Goal: Task Accomplishment & Management: Manage account settings

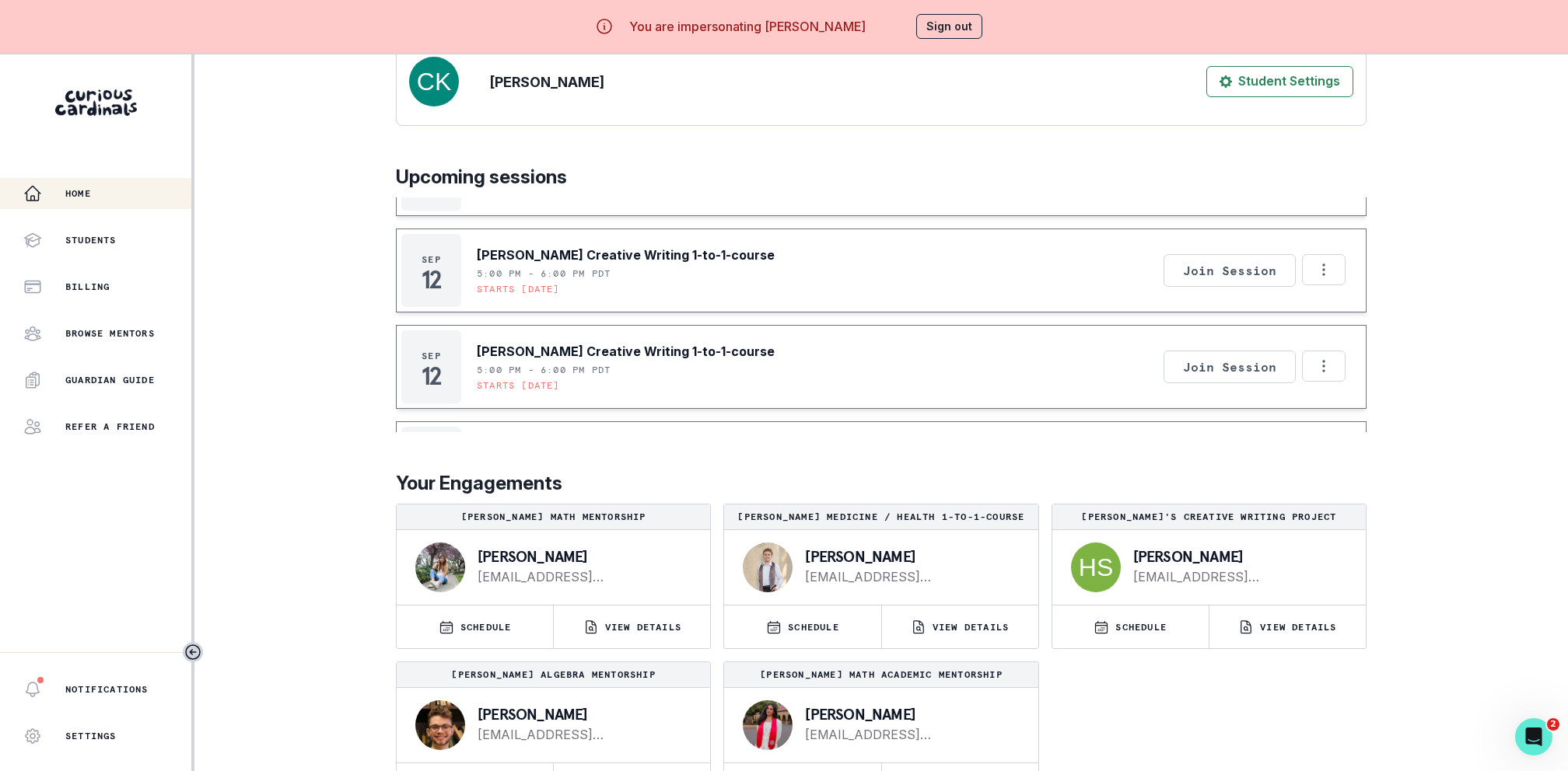
scroll to position [54, 0]
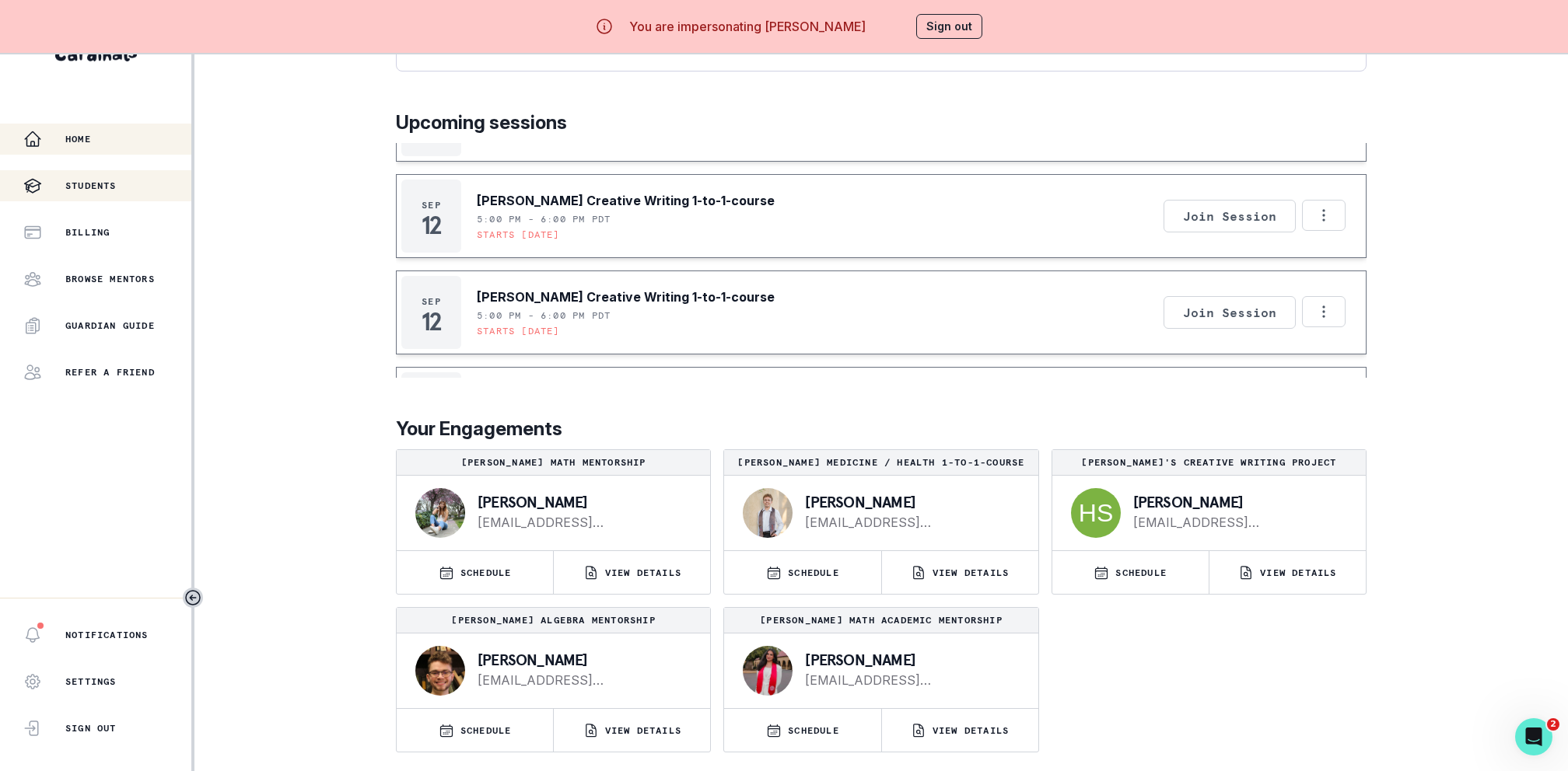
click at [53, 193] on div "Students" at bounding box center [107, 186] width 168 height 19
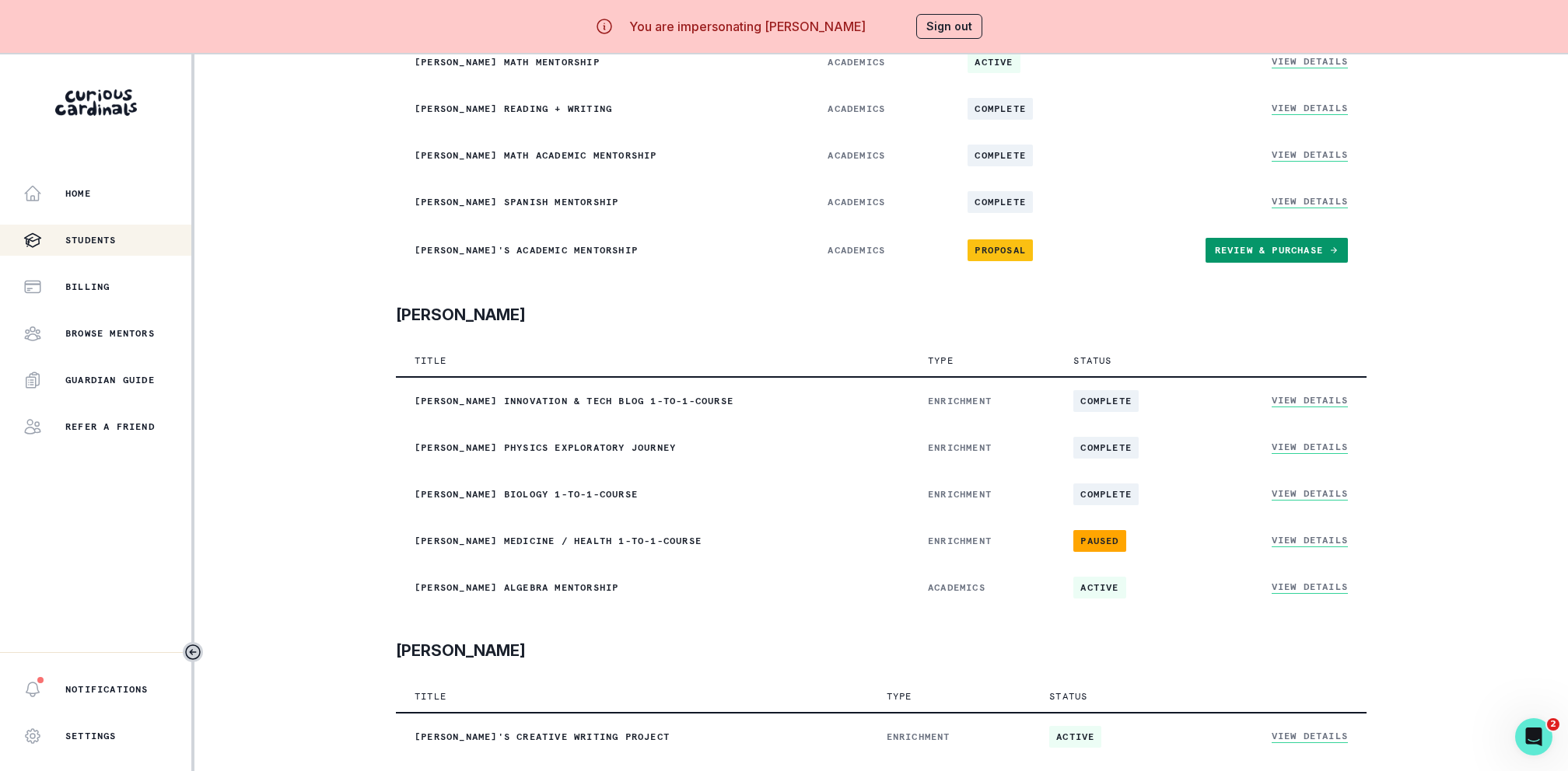
scroll to position [54, 0]
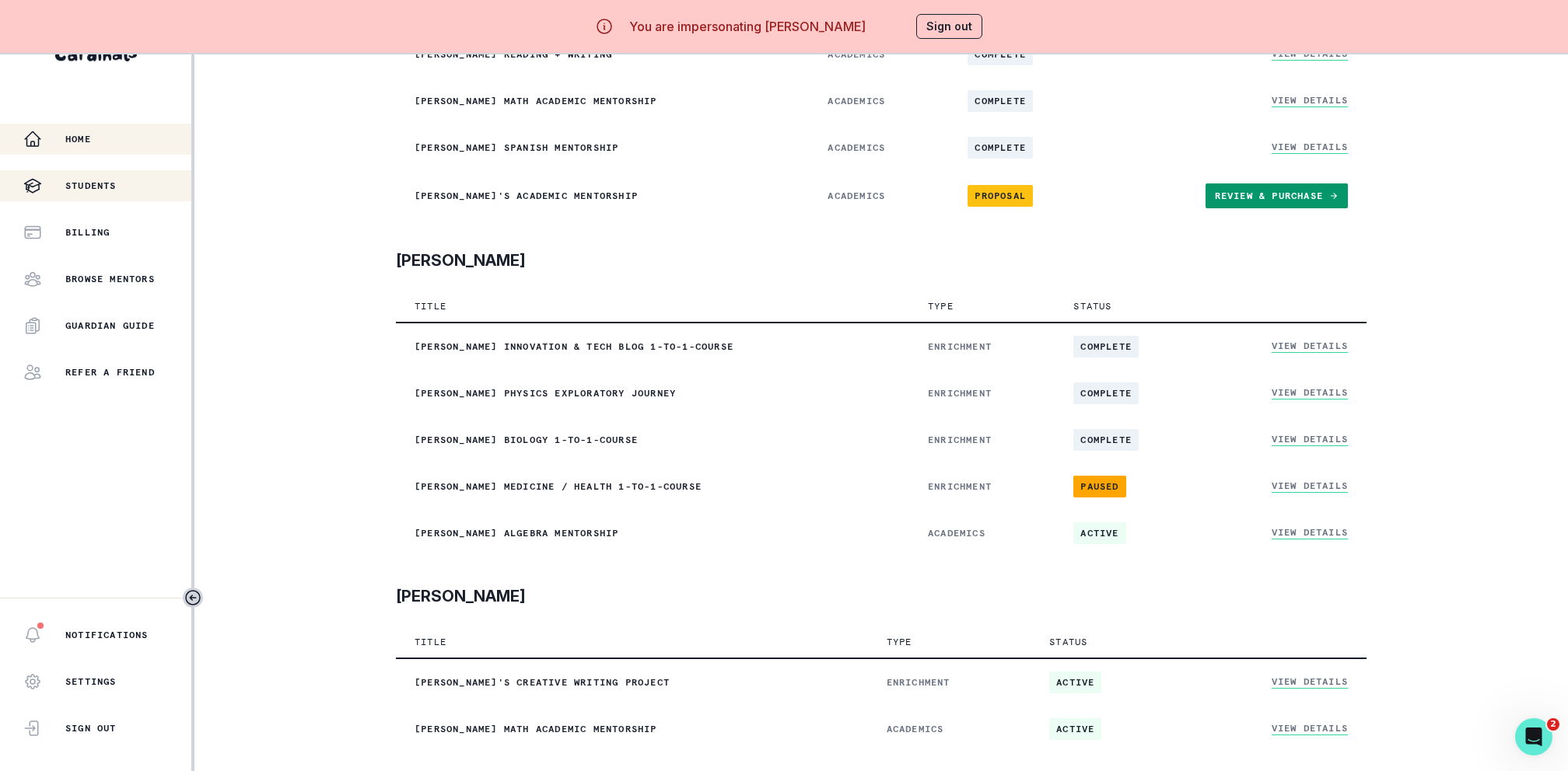
click at [95, 154] on button "Home" at bounding box center [95, 139] width 192 height 31
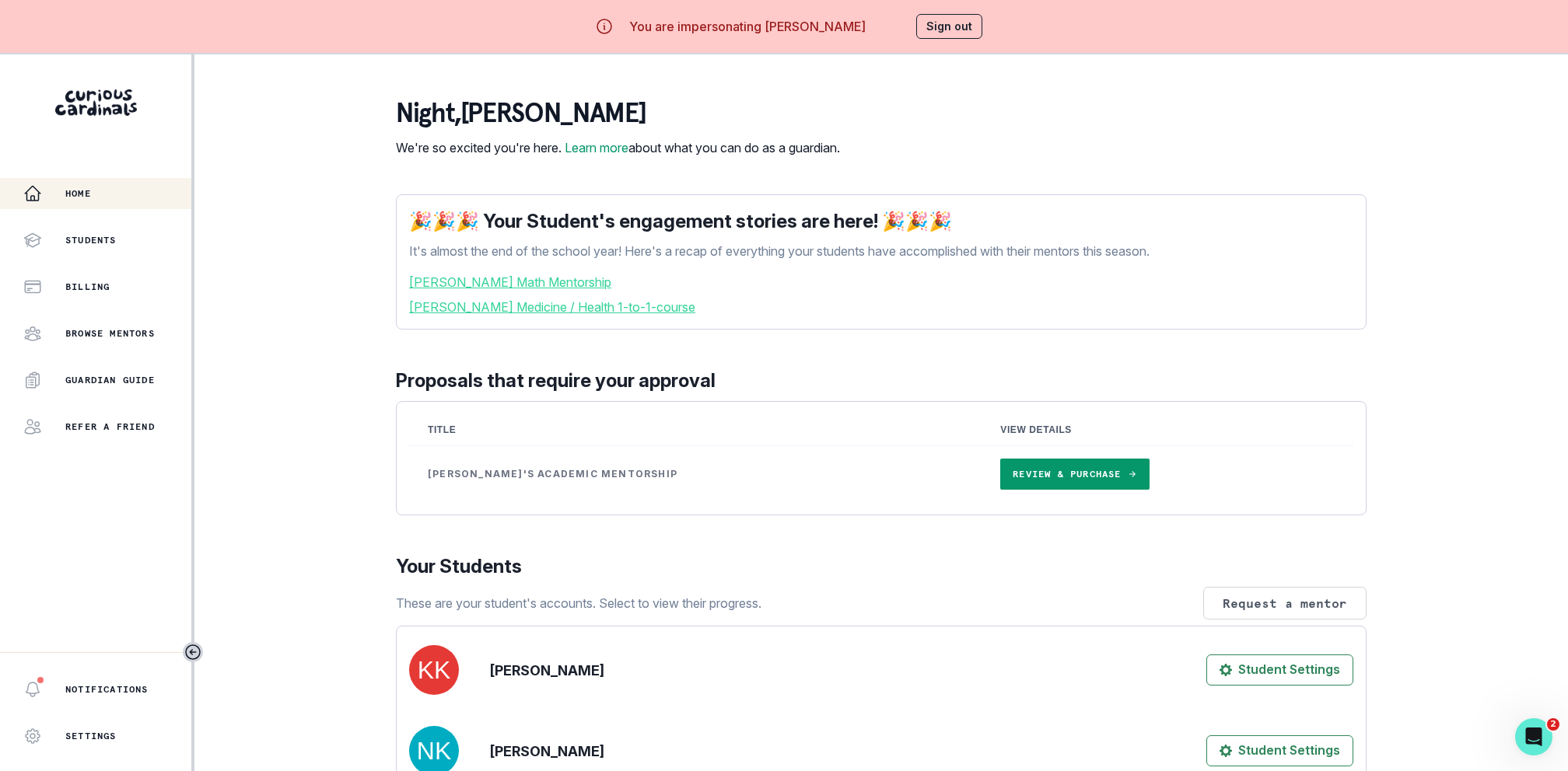
click at [938, 17] on button "Sign out" at bounding box center [949, 26] width 66 height 25
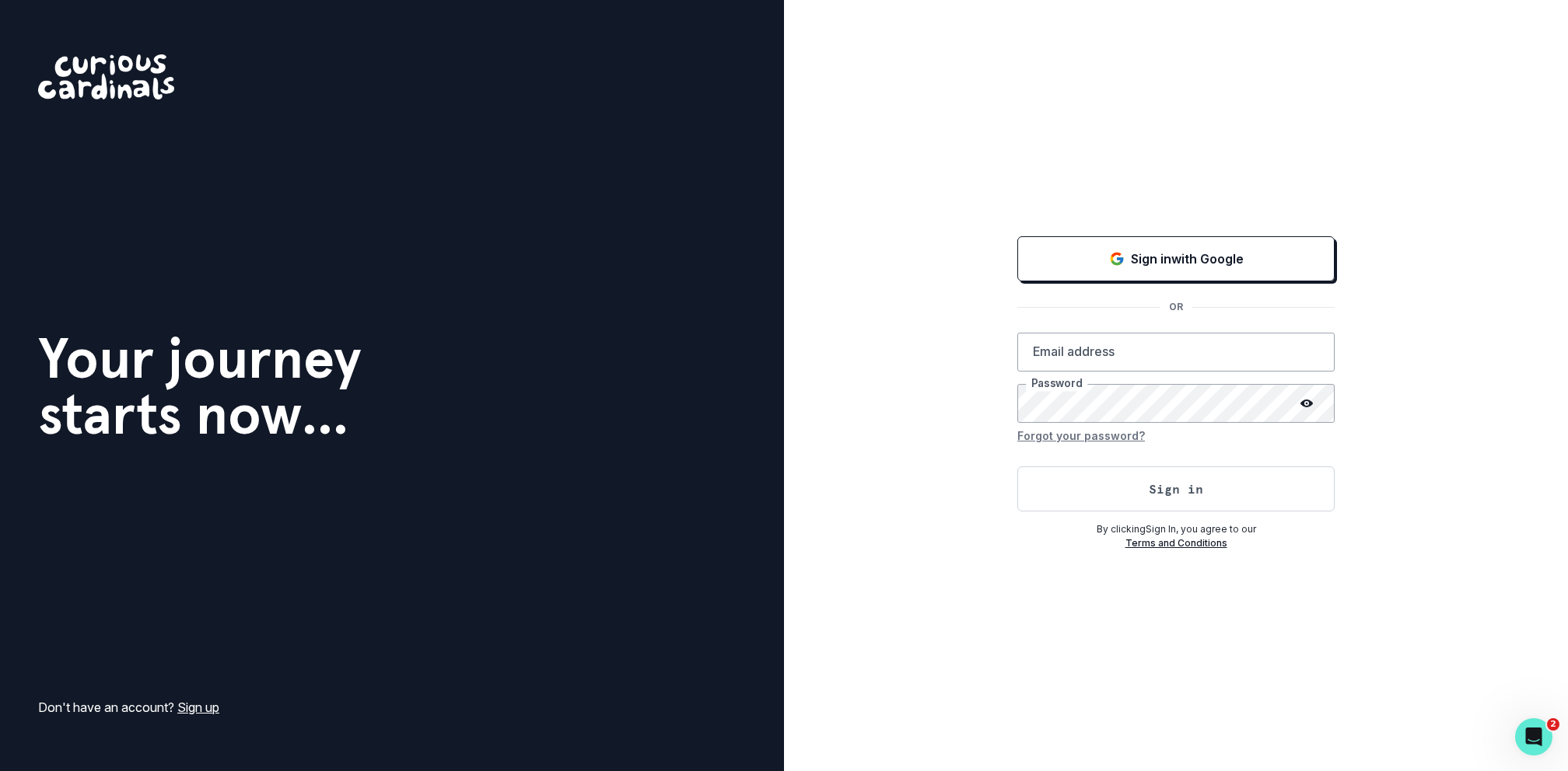
click at [1091, 282] on div "Sign in with Google OR Email address Password Forgot your password? Sign in By …" at bounding box center [1176, 392] width 317 height 317
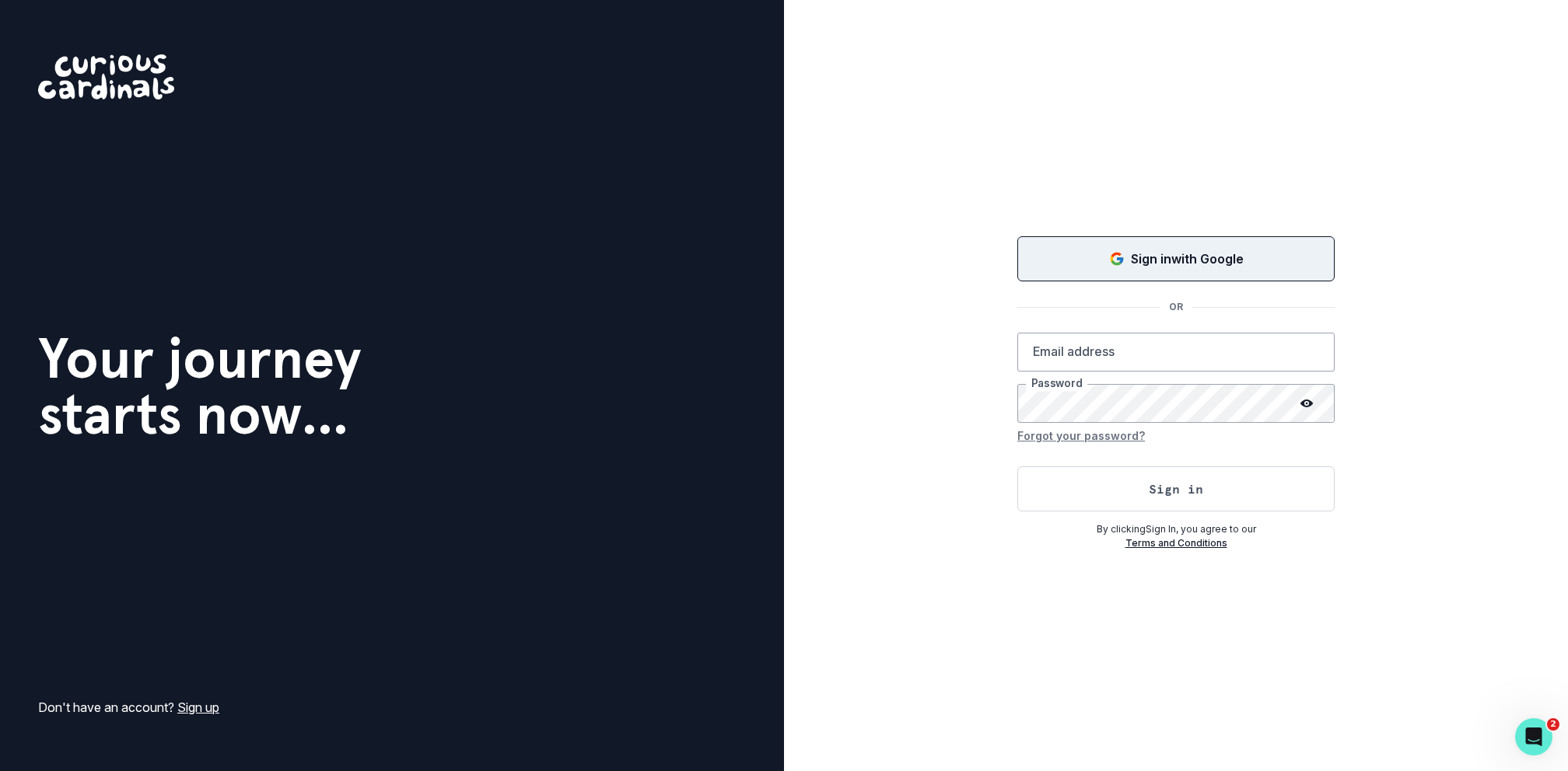
click at [1091, 271] on button "Sign in with Google" at bounding box center [1176, 259] width 317 height 45
